Goal: Information Seeking & Learning: Learn about a topic

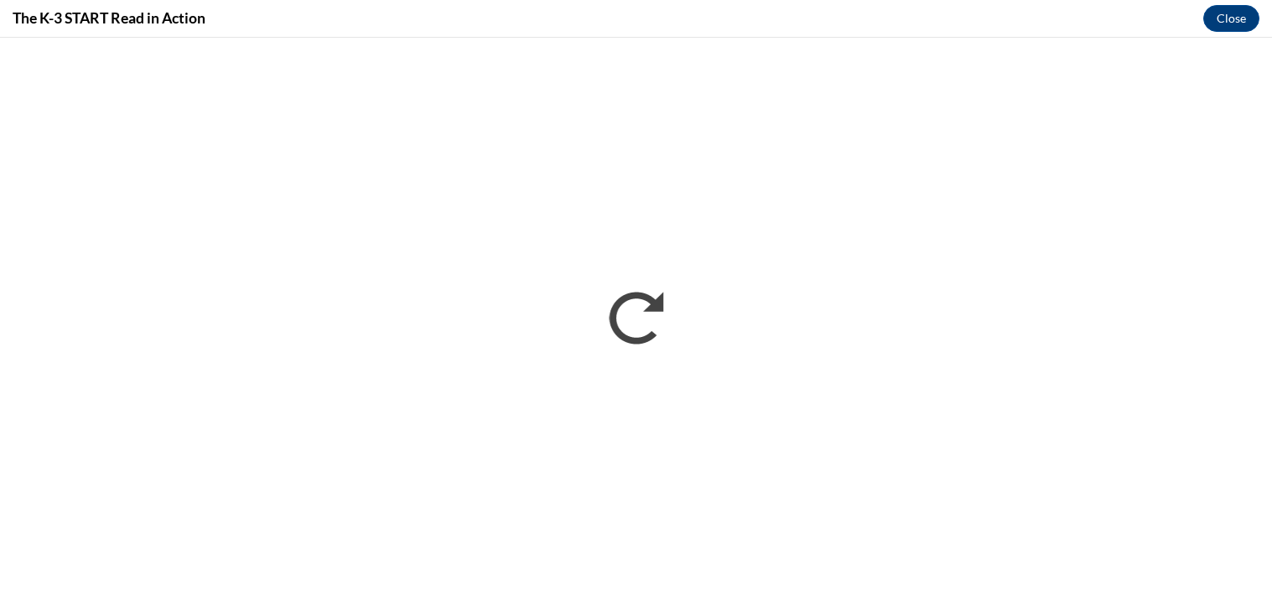
scroll to position [756, 0]
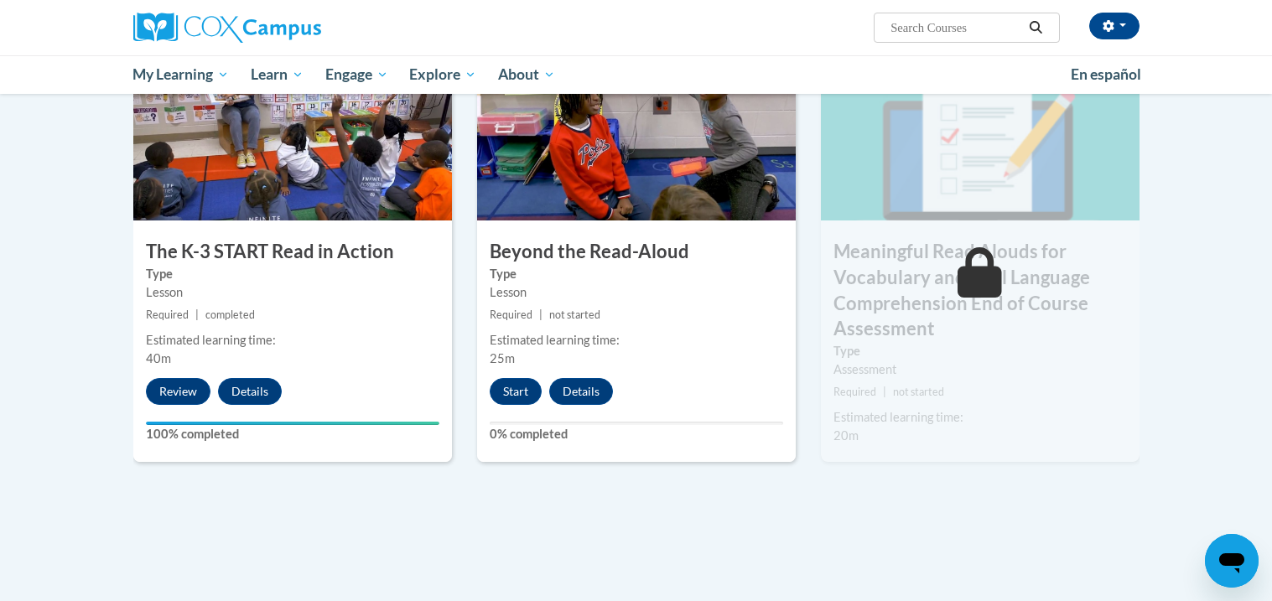
scroll to position [886, 0]
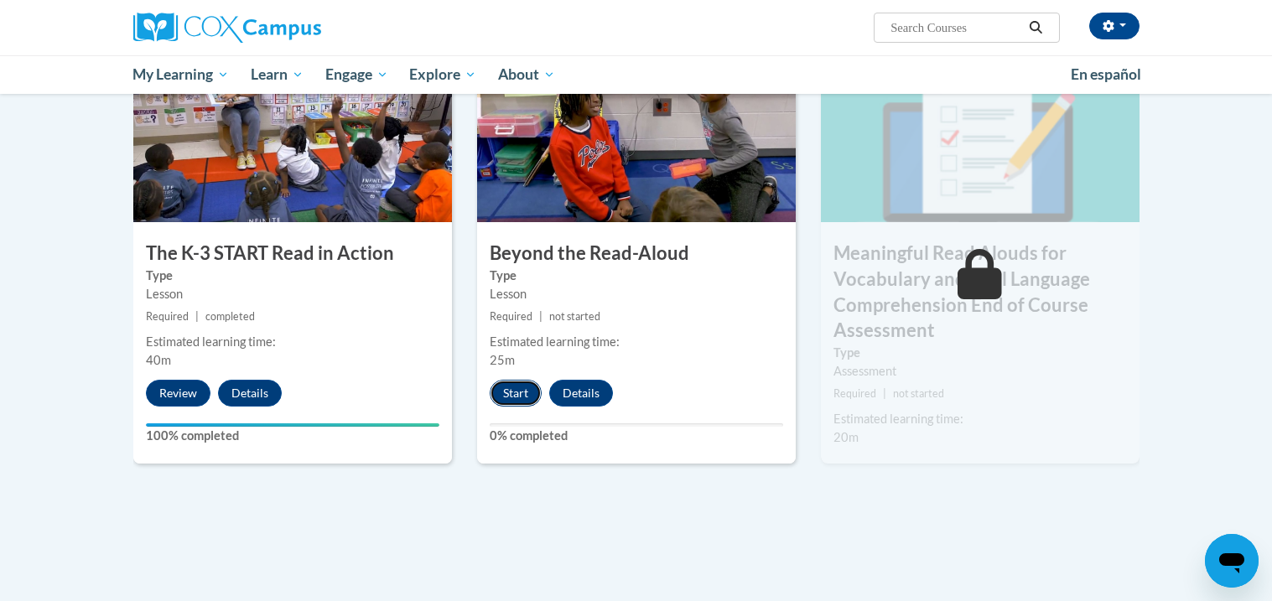
click at [510, 398] on button "Start" at bounding box center [516, 393] width 52 height 27
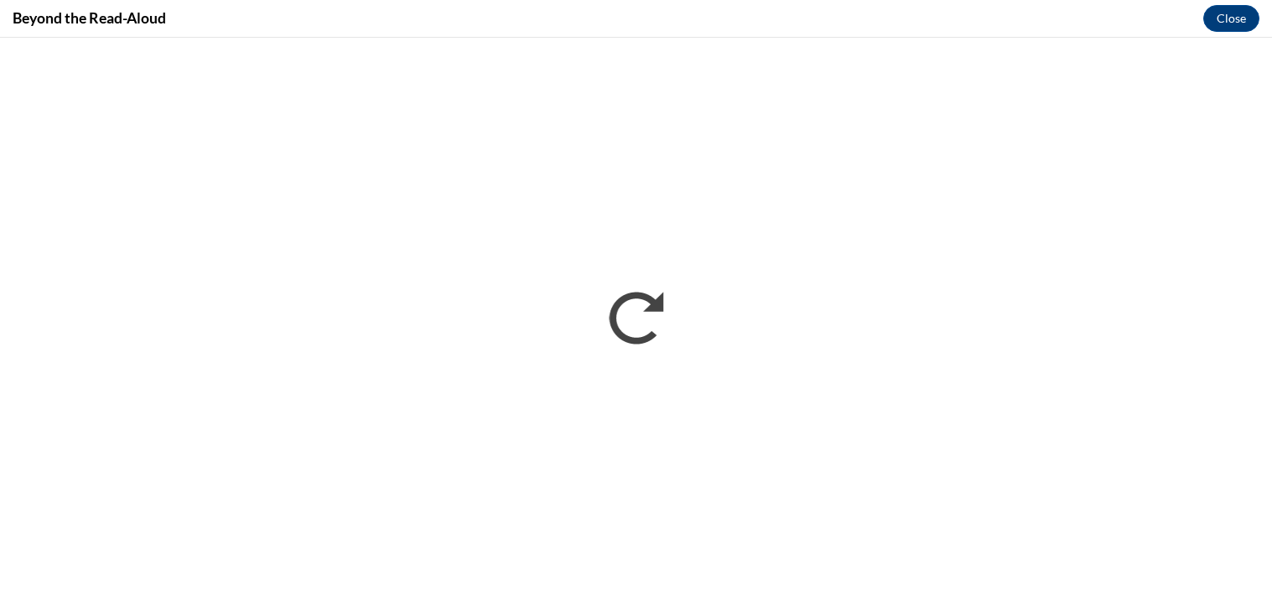
scroll to position [0, 0]
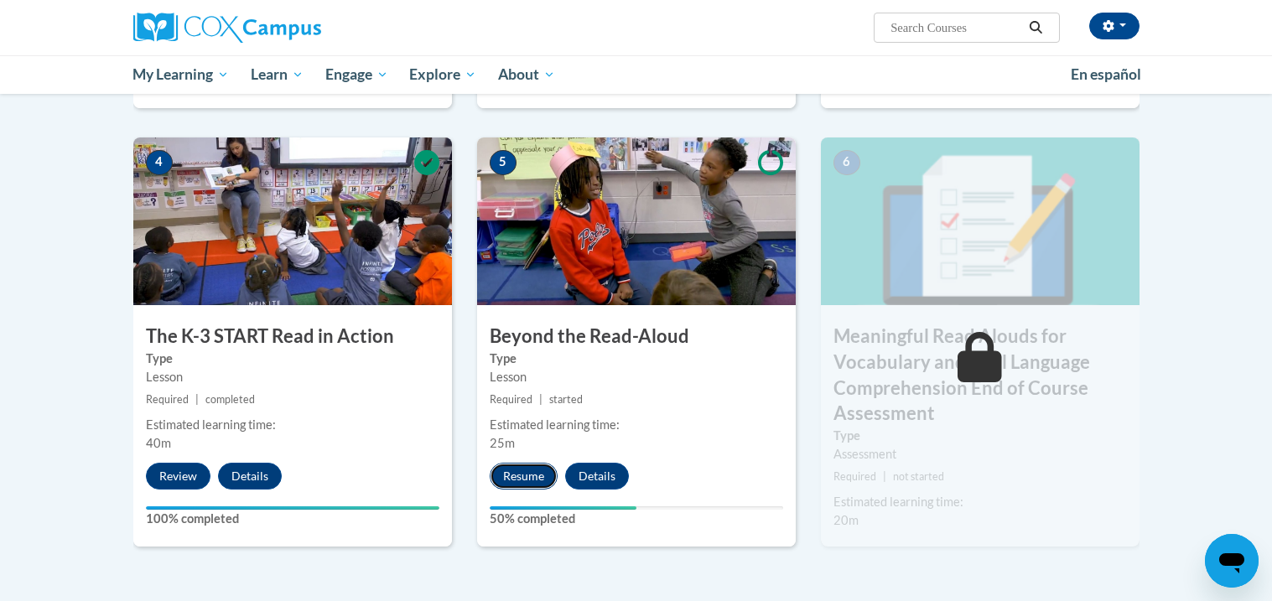
click at [525, 479] on button "Resume" at bounding box center [524, 476] width 68 height 27
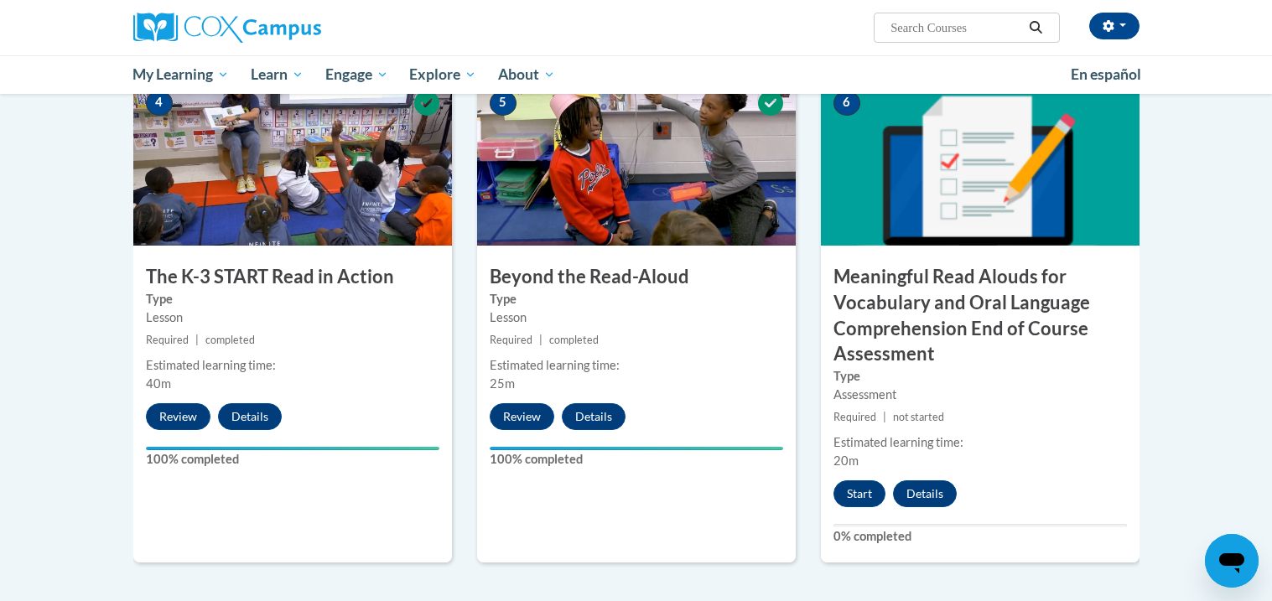
scroll to position [851, 0]
